Goal: Task Accomplishment & Management: Use online tool/utility

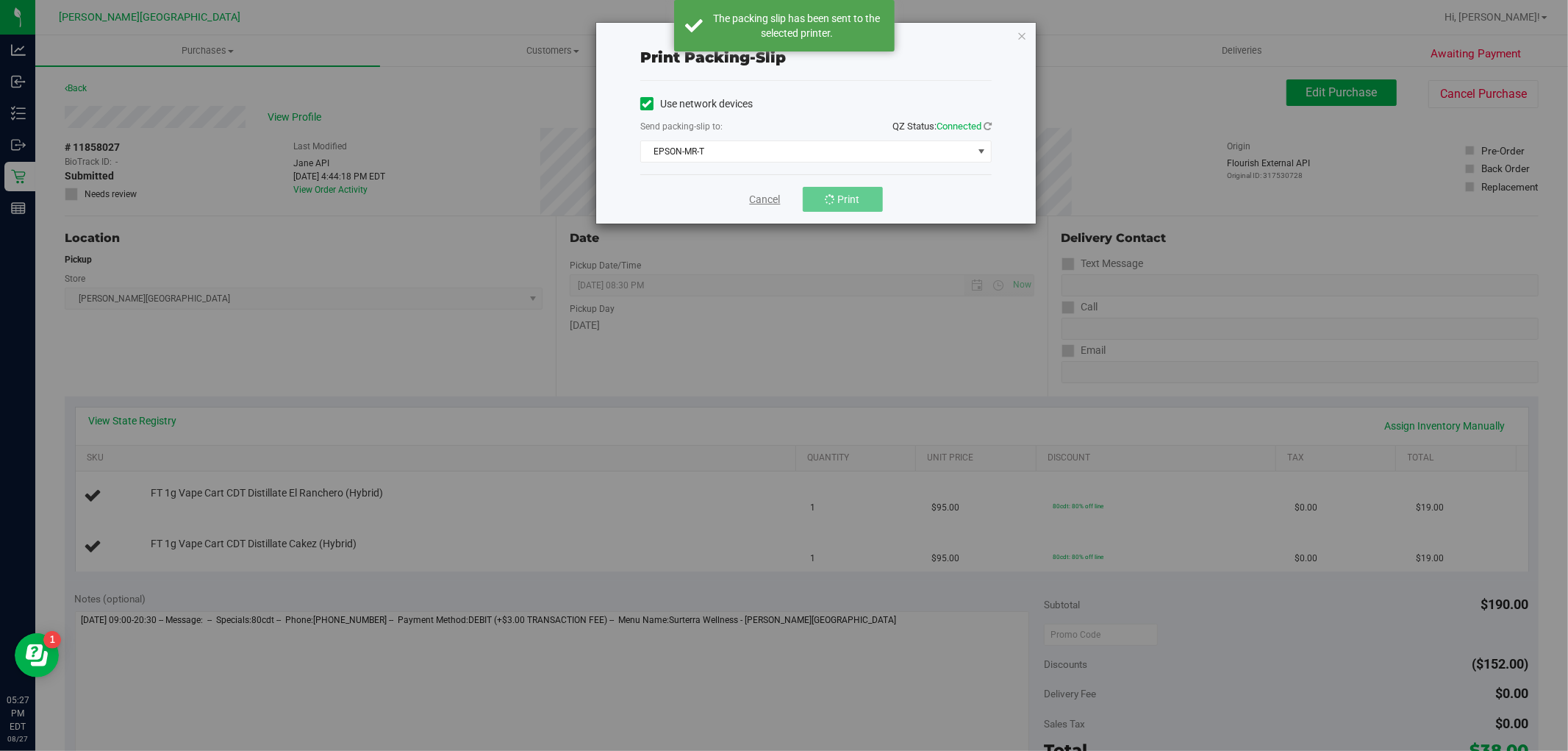
scroll to position [467, 0]
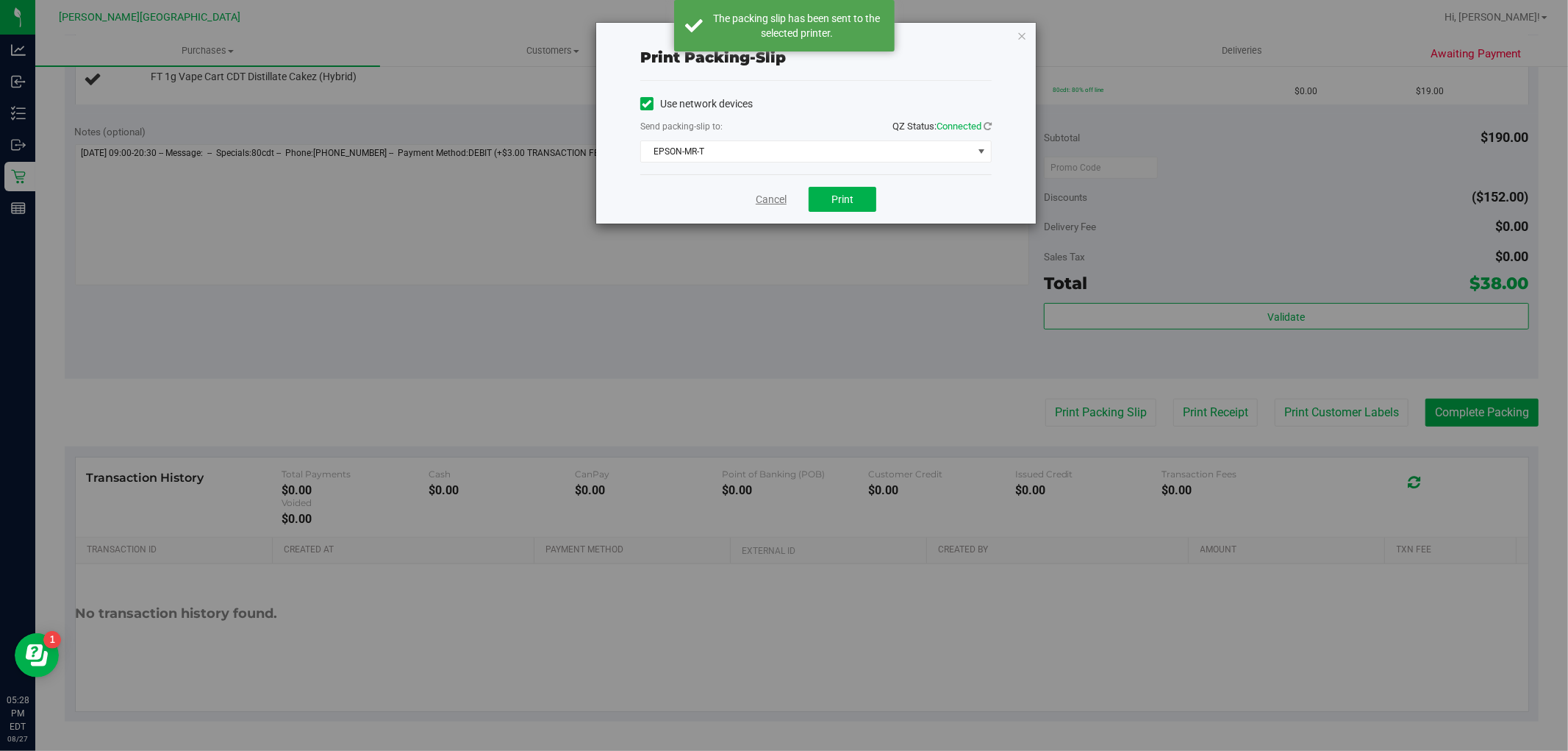
click at [765, 204] on link "Cancel" at bounding box center [770, 200] width 31 height 15
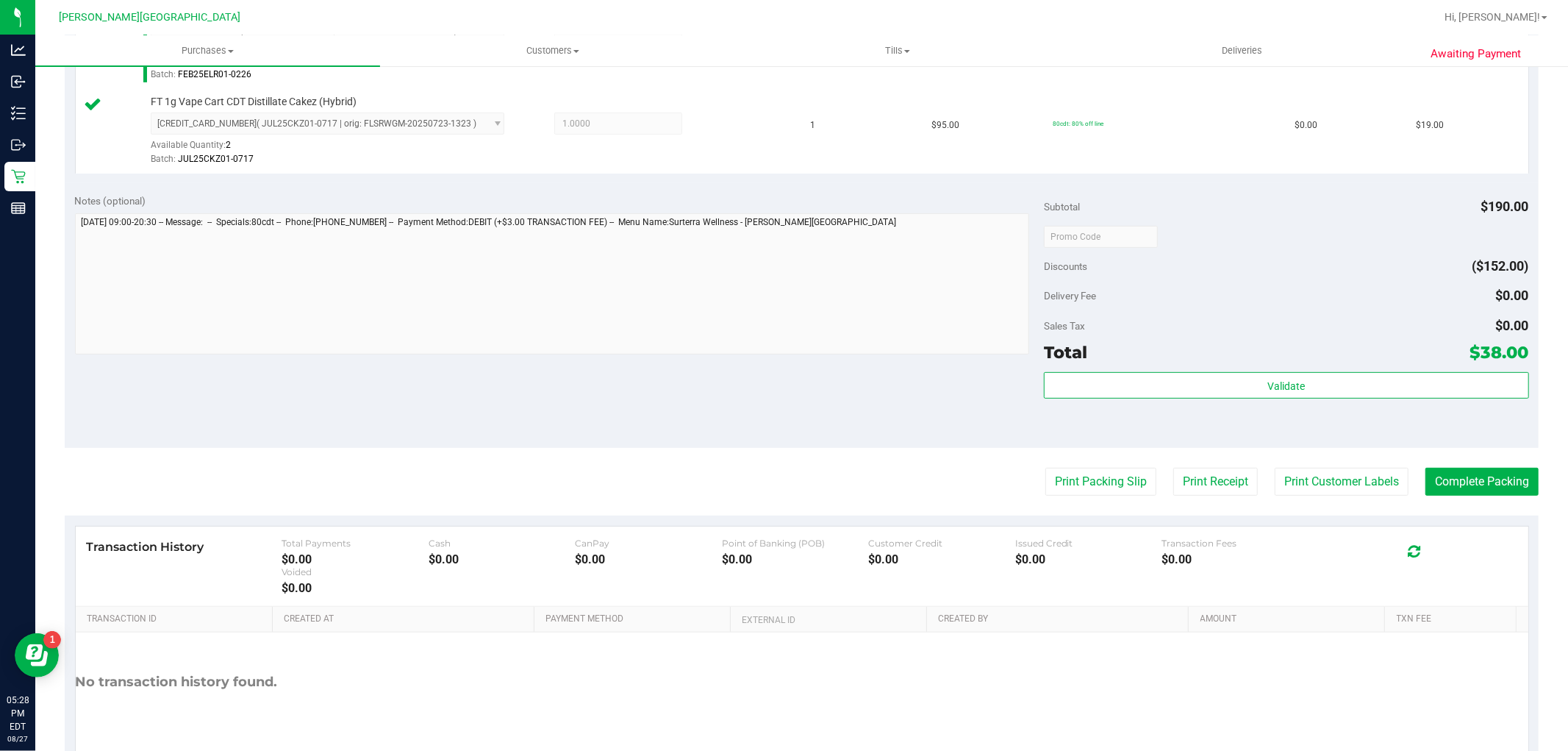
click at [1079, 363] on div "Total $38.00" at bounding box center [1285, 352] width 485 height 26
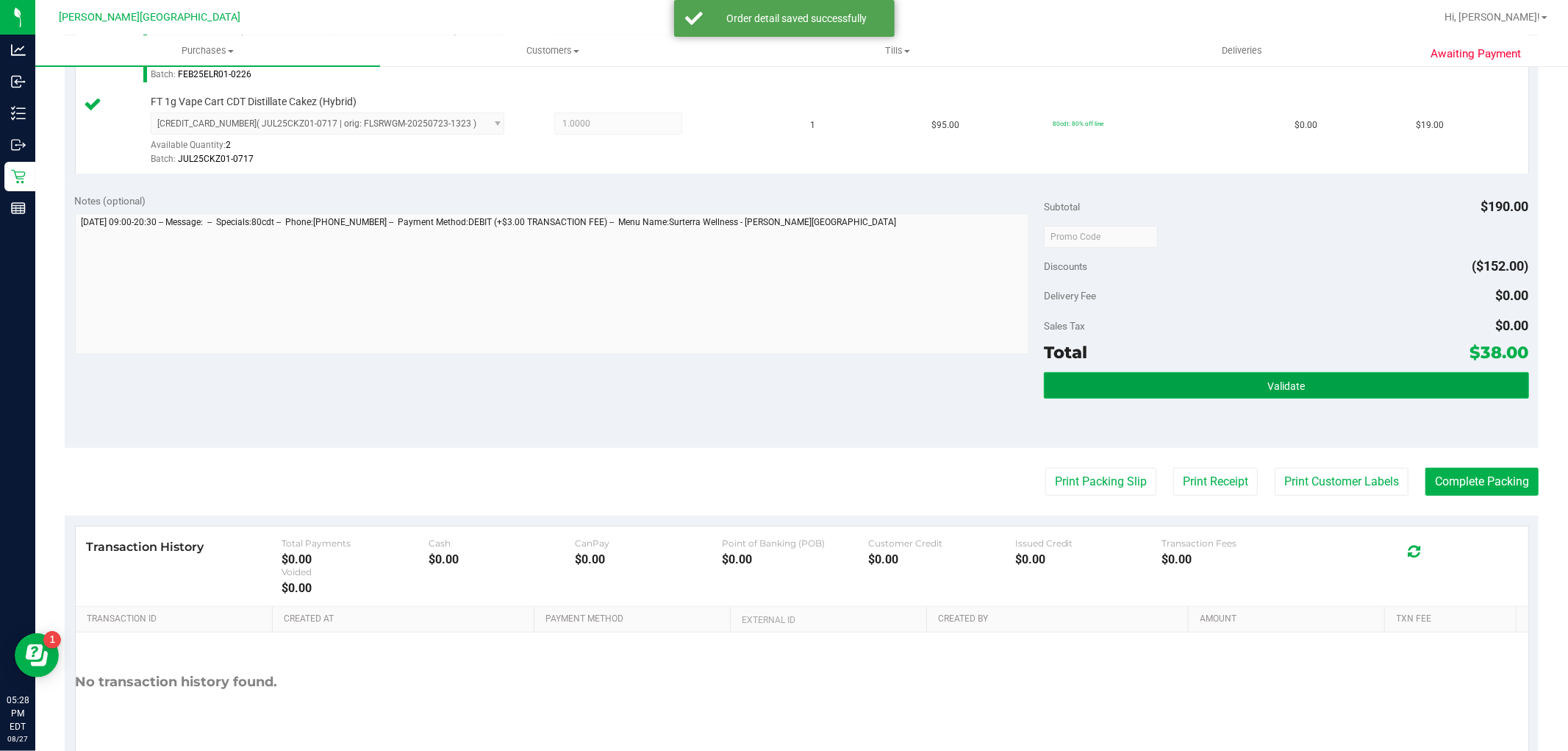
click at [1074, 377] on button "Validate" at bounding box center [1285, 385] width 485 height 26
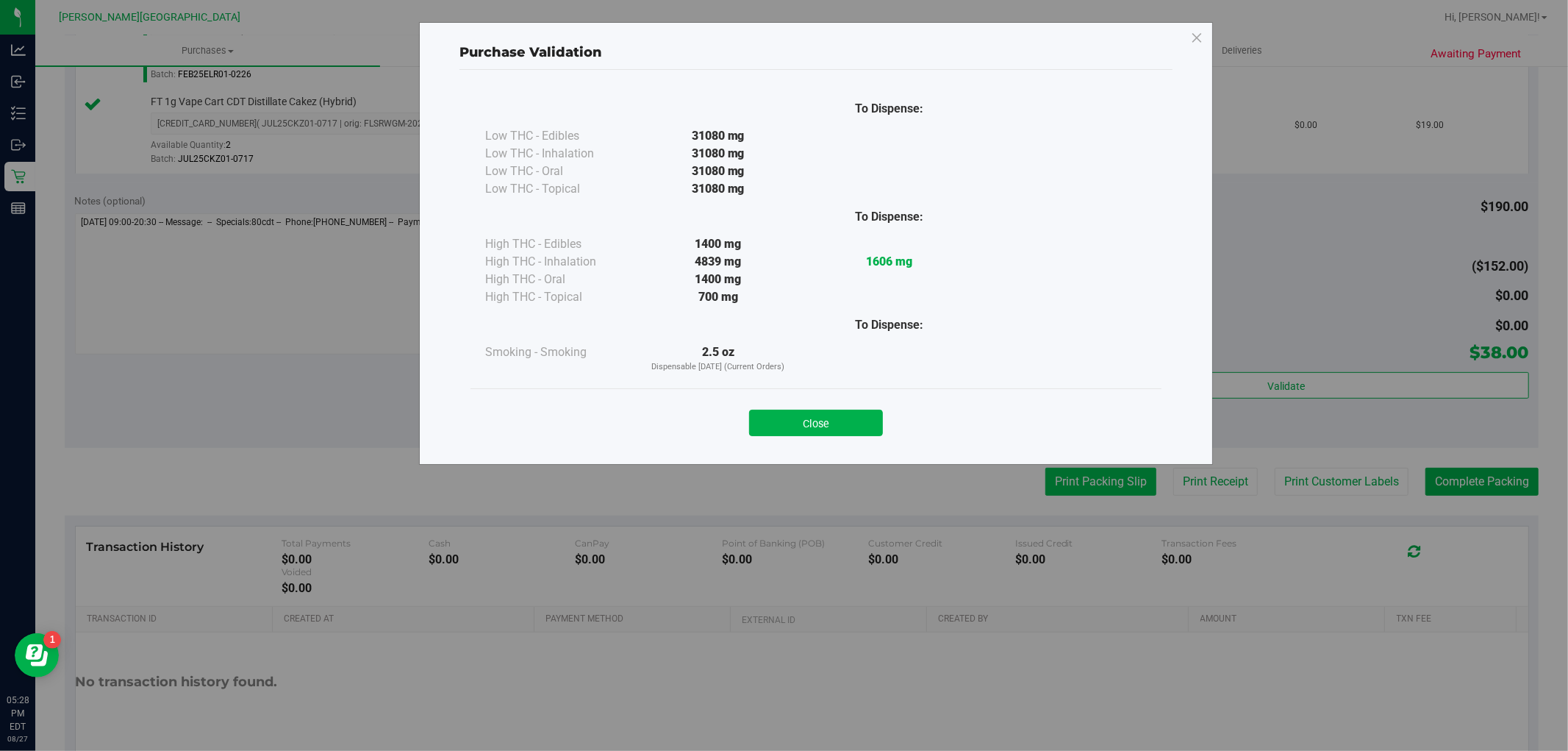
drag, startPoint x: 839, startPoint y: 424, endPoint x: 1138, endPoint y: 482, distance: 304.6
click at [838, 424] on button "Close" at bounding box center [816, 422] width 134 height 26
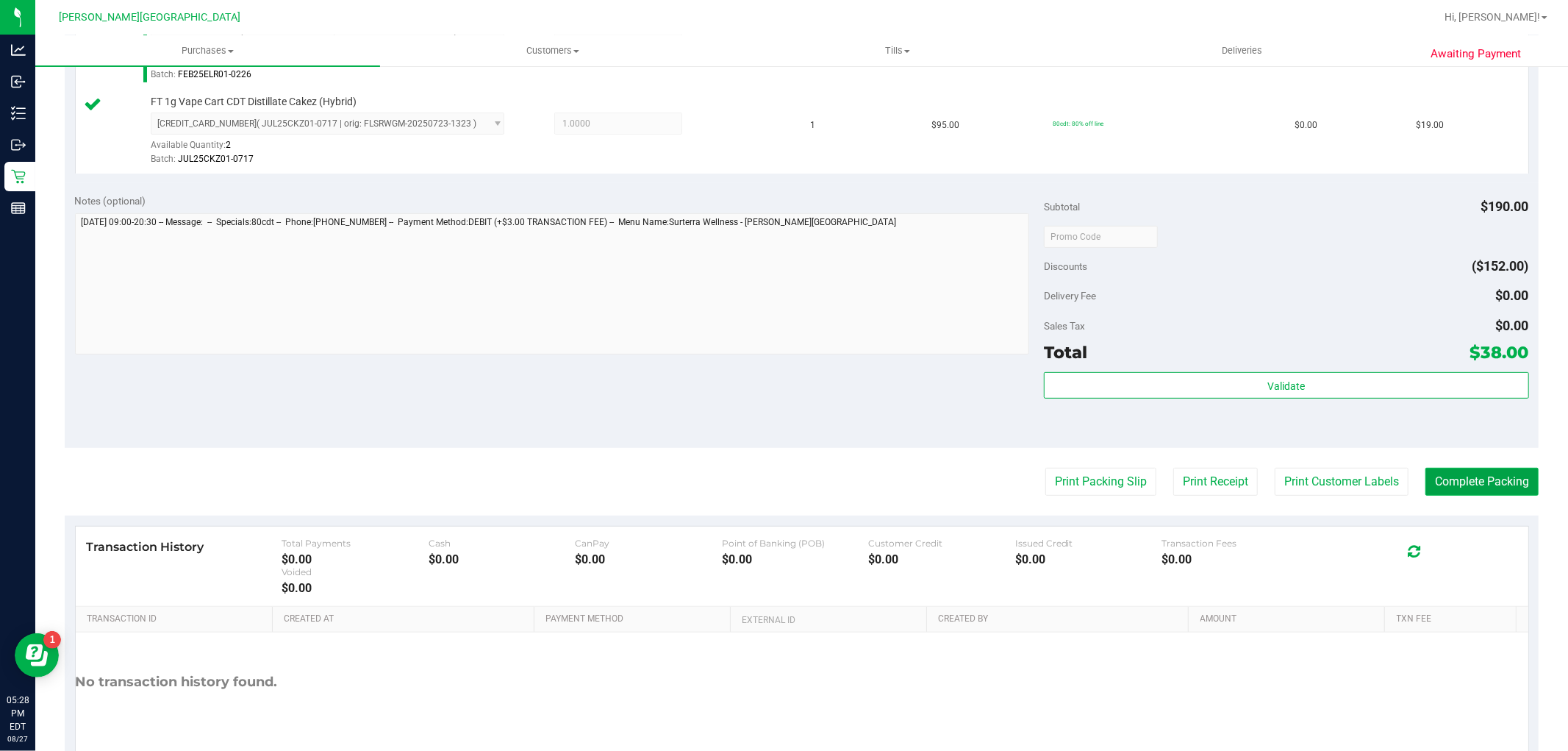
click at [1425, 478] on button "Complete Packing" at bounding box center [1482, 481] width 113 height 28
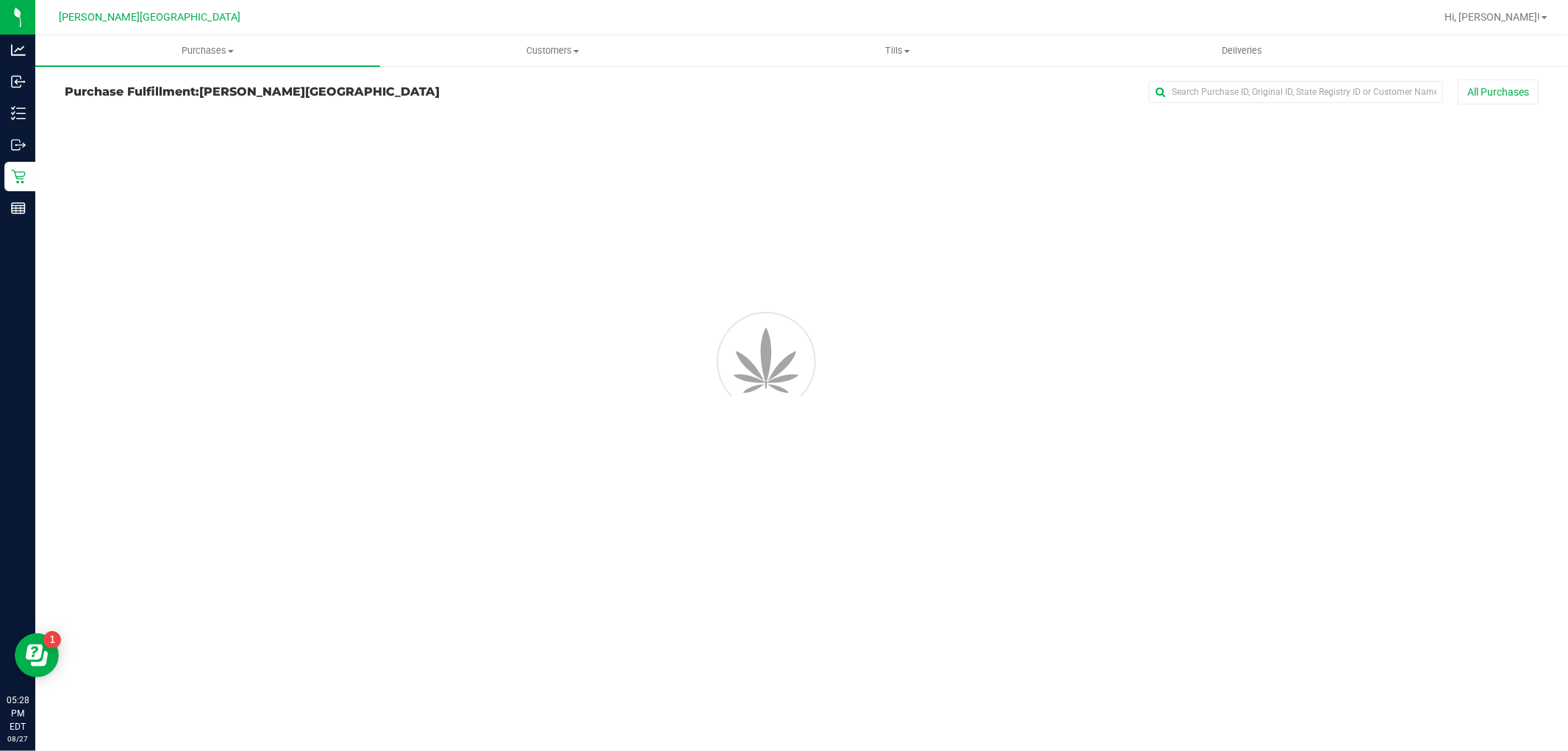
scroll to position [0, 0]
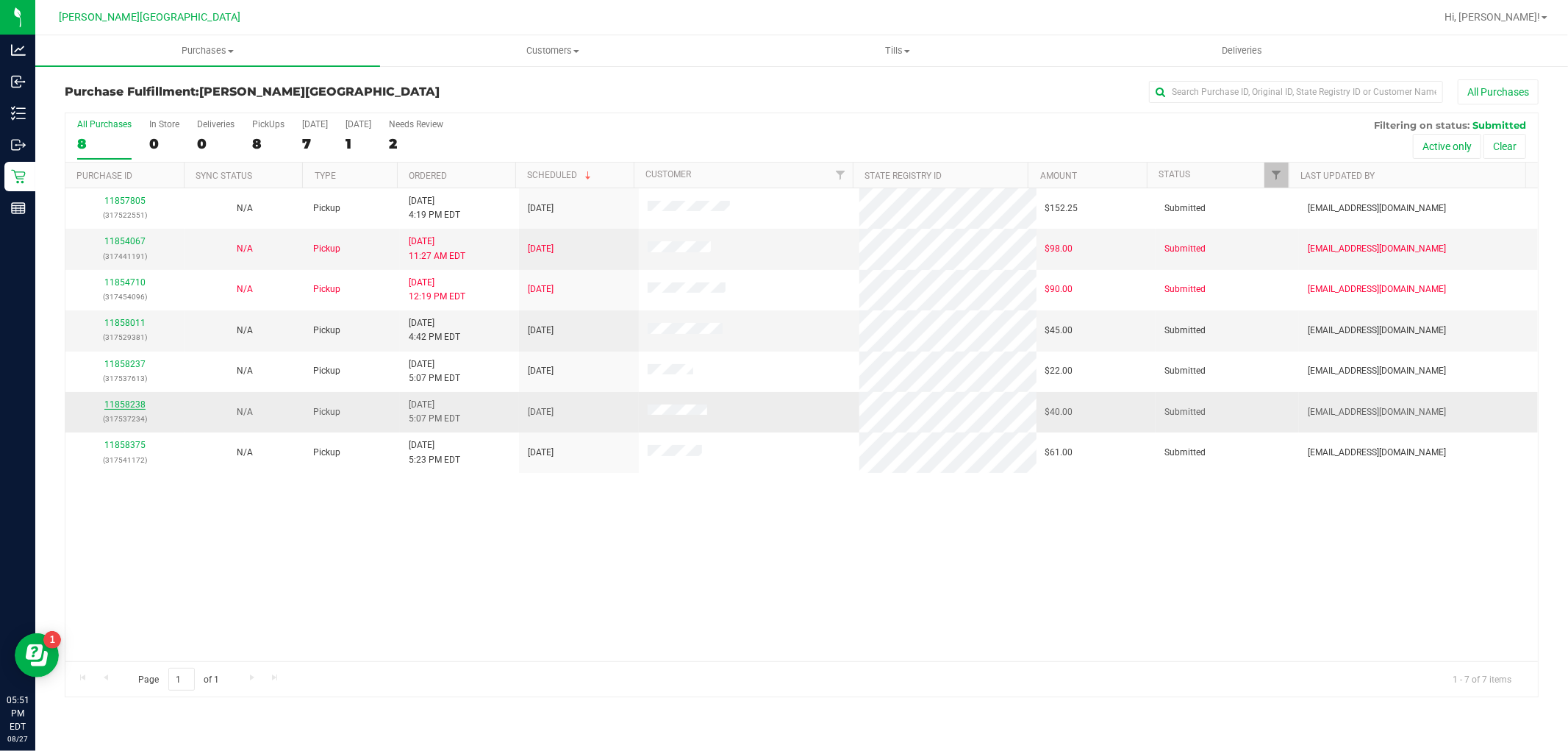
click at [118, 408] on link "11858238" at bounding box center [125, 405] width 41 height 11
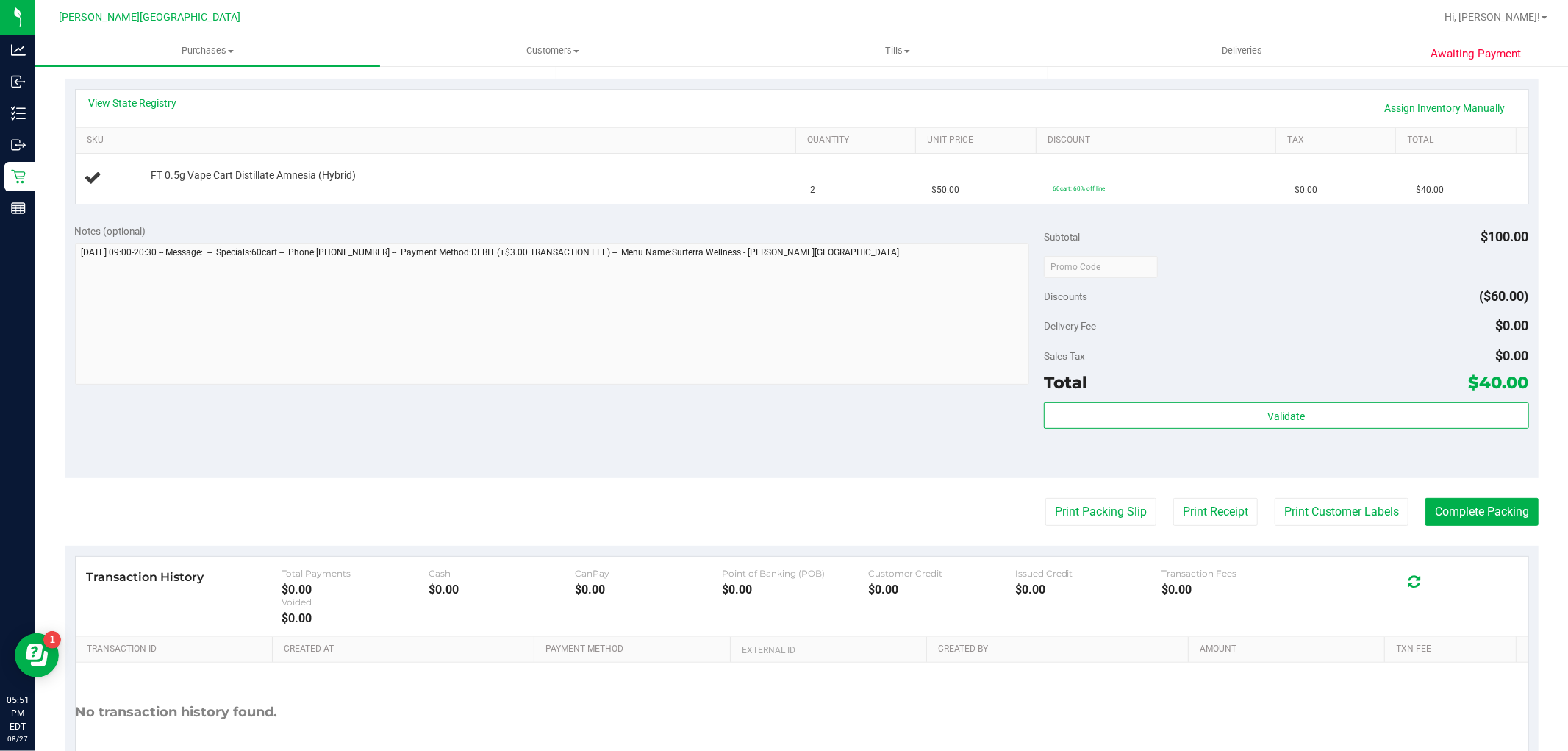
scroll to position [327, 0]
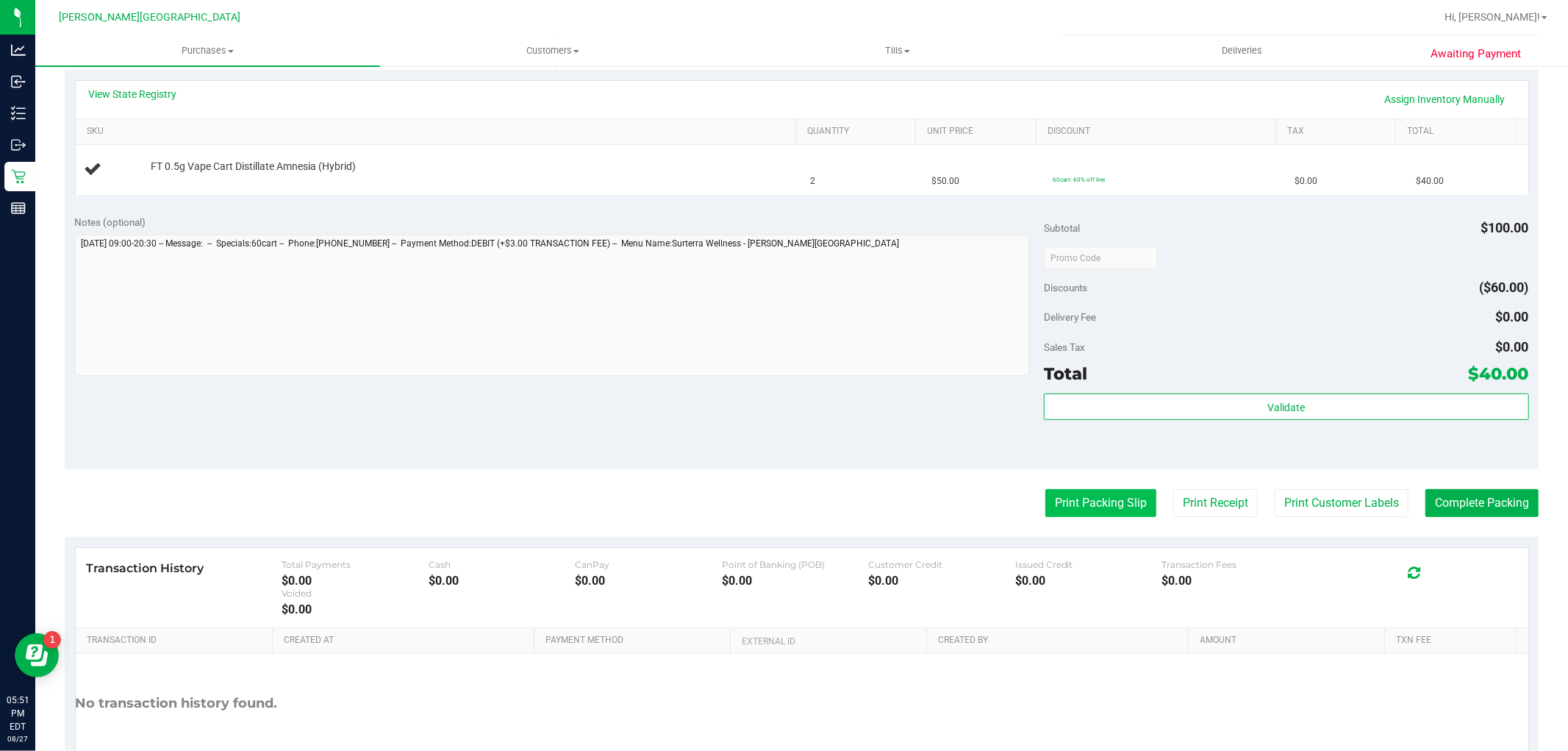
click at [1047, 501] on button "Print Packing Slip" at bounding box center [1100, 502] width 111 height 28
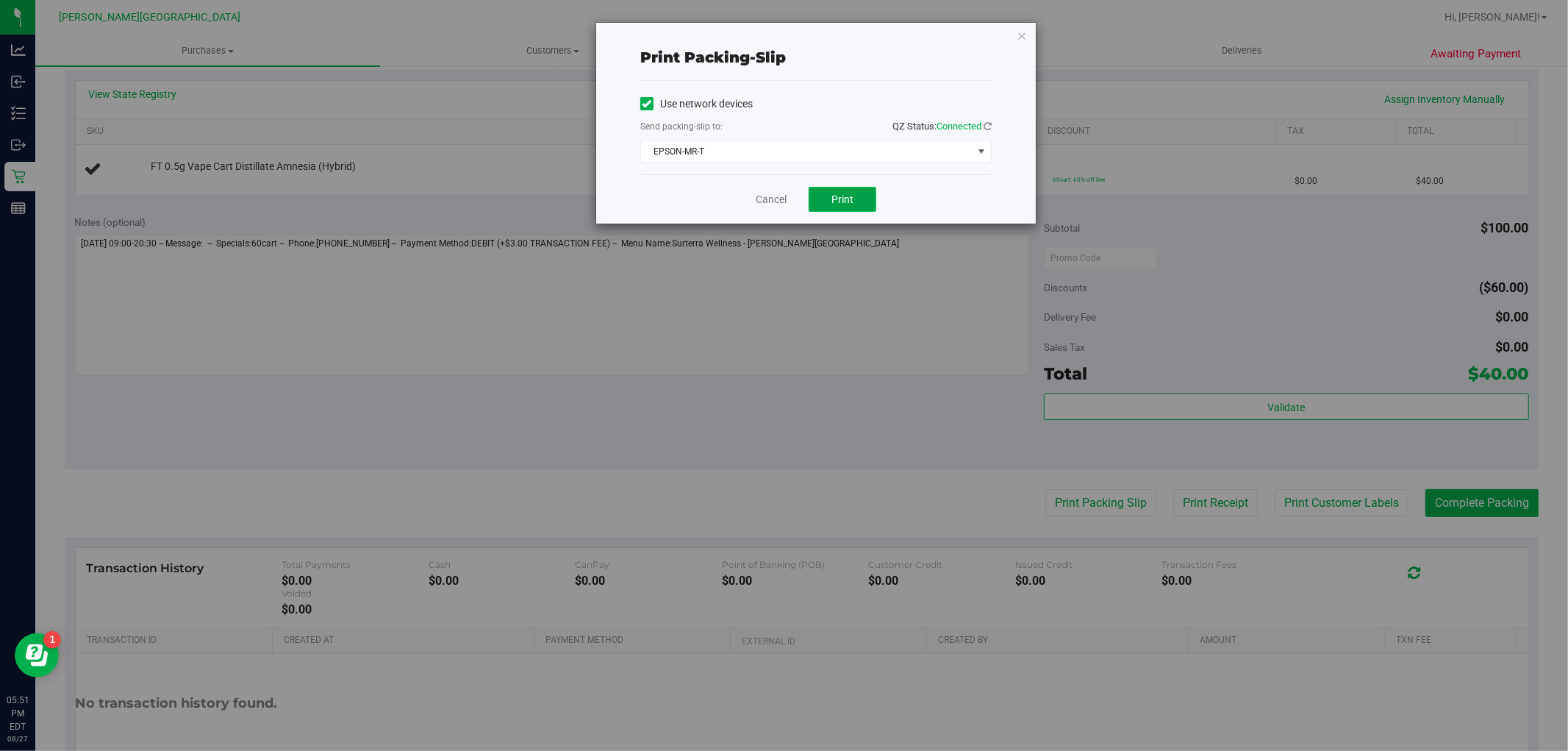
click at [836, 189] on button "Print" at bounding box center [841, 199] width 67 height 25
click at [763, 200] on link "Cancel" at bounding box center [770, 200] width 31 height 15
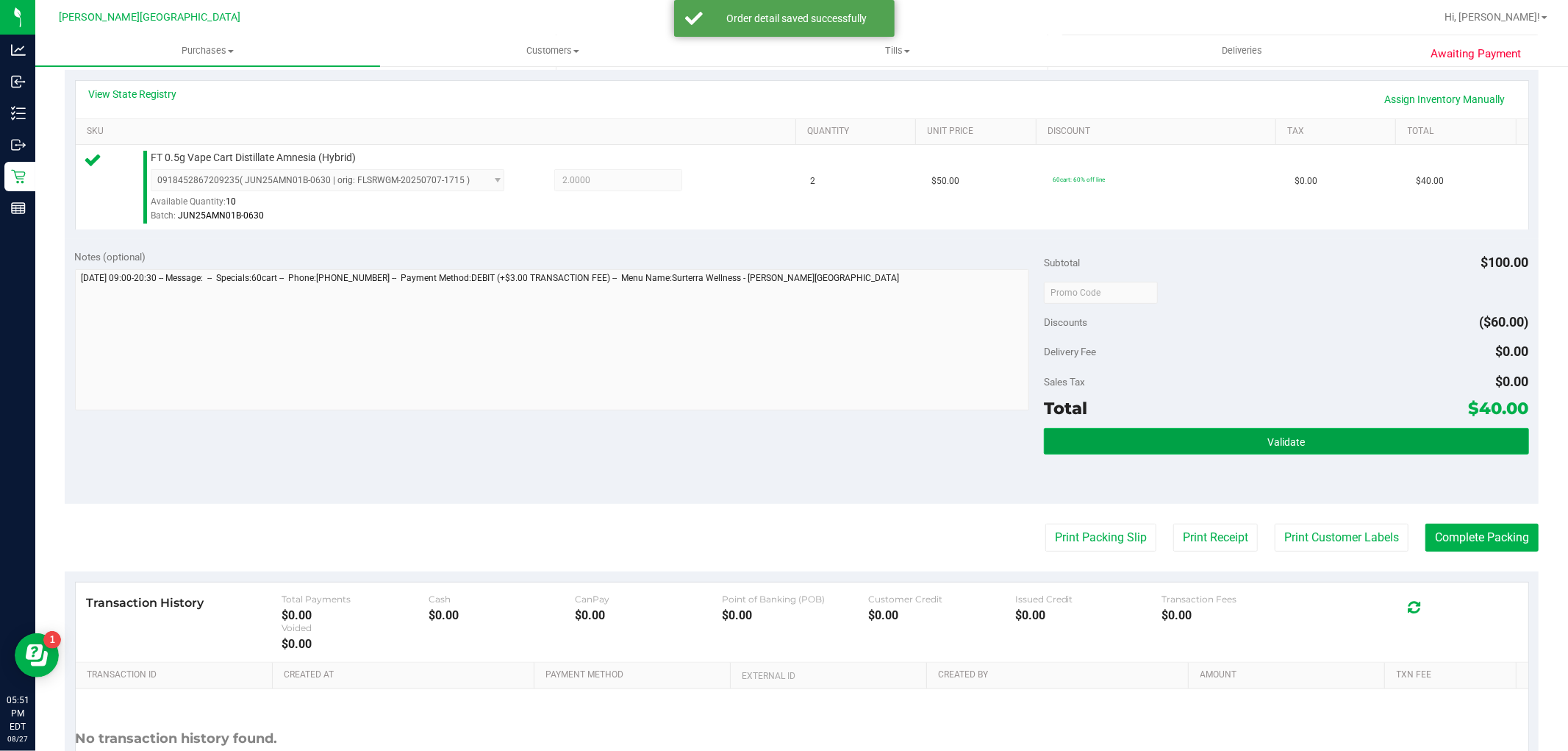
click at [1167, 452] on button "Validate" at bounding box center [1285, 441] width 485 height 26
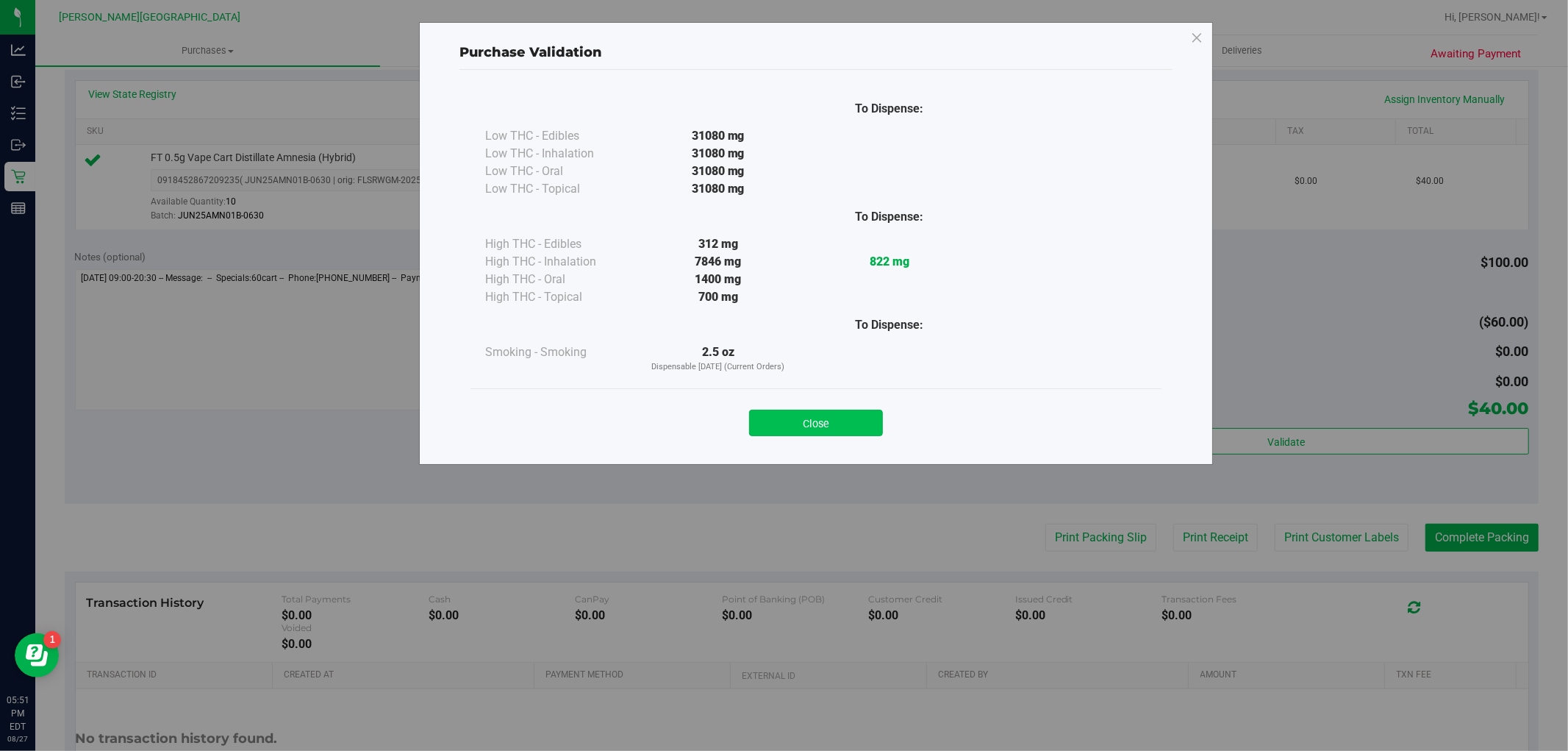
click at [868, 425] on button "Close" at bounding box center [816, 422] width 134 height 26
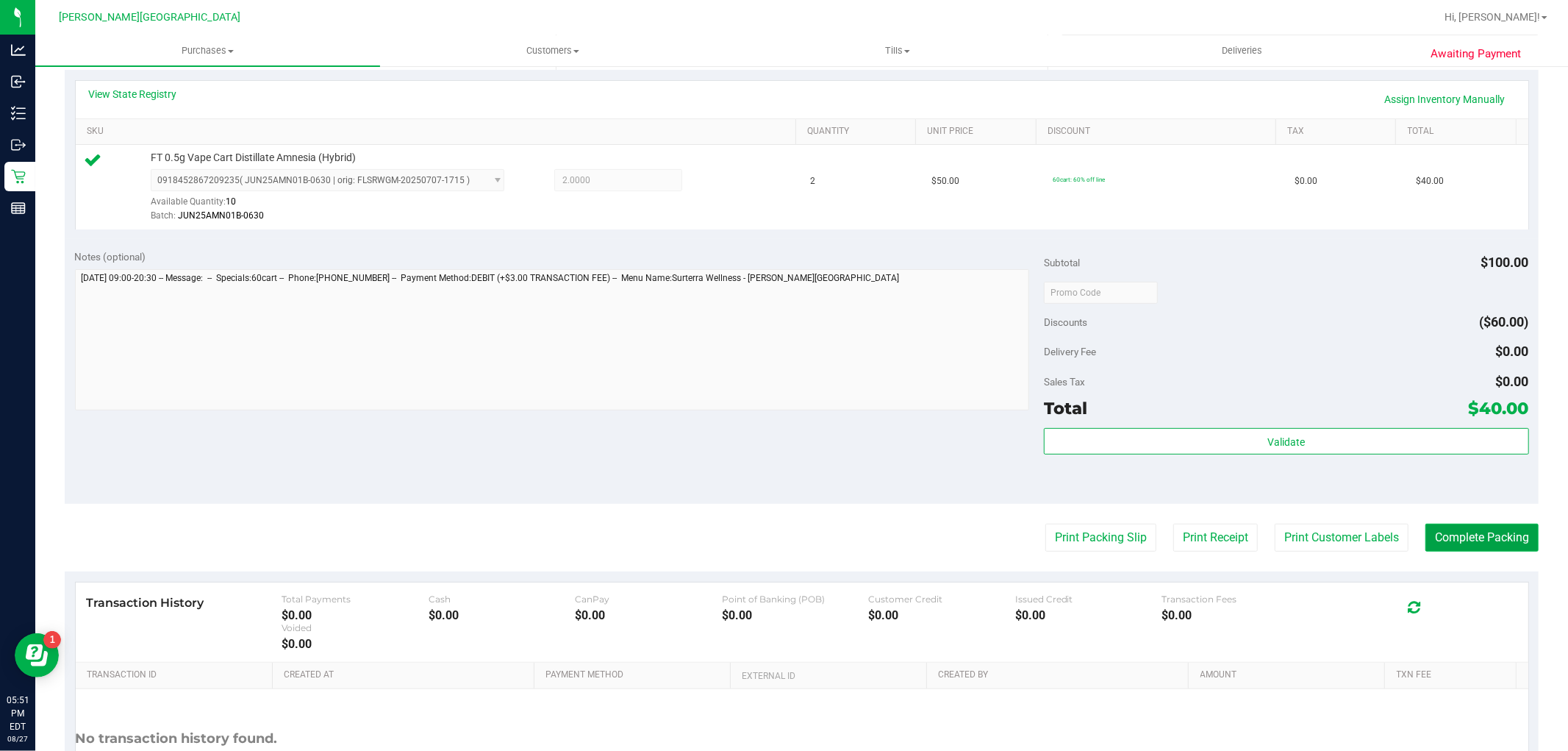
click at [1449, 531] on button "Complete Packing" at bounding box center [1482, 537] width 113 height 28
